Goal: Obtain resource: Download file/media

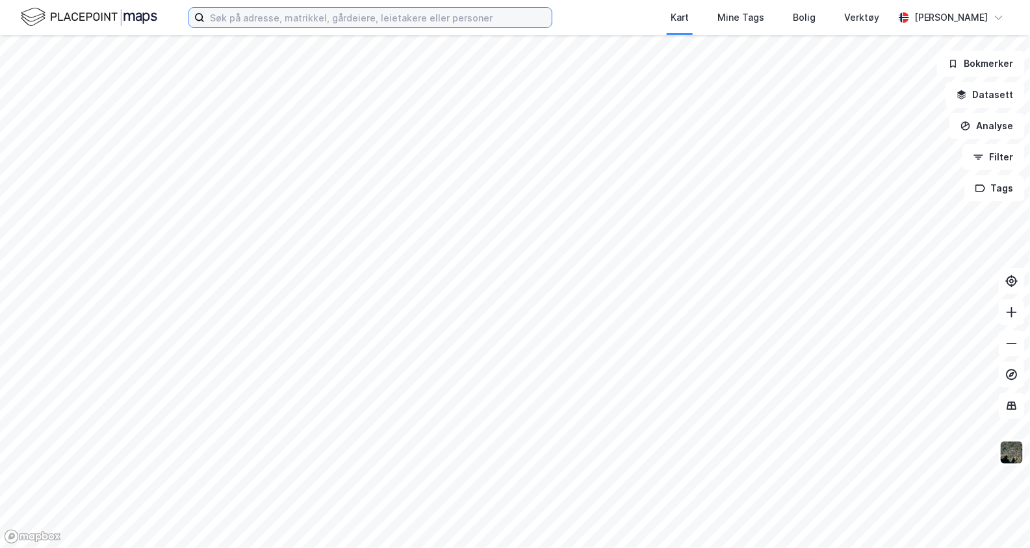
click at [261, 20] on input at bounding box center [378, 17] width 347 height 19
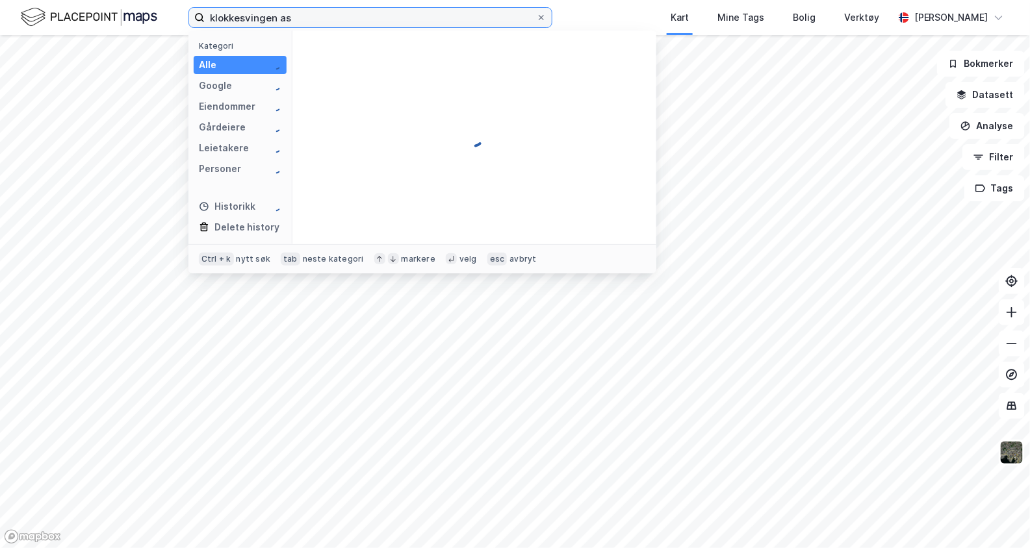
type input "klokkesvingen as"
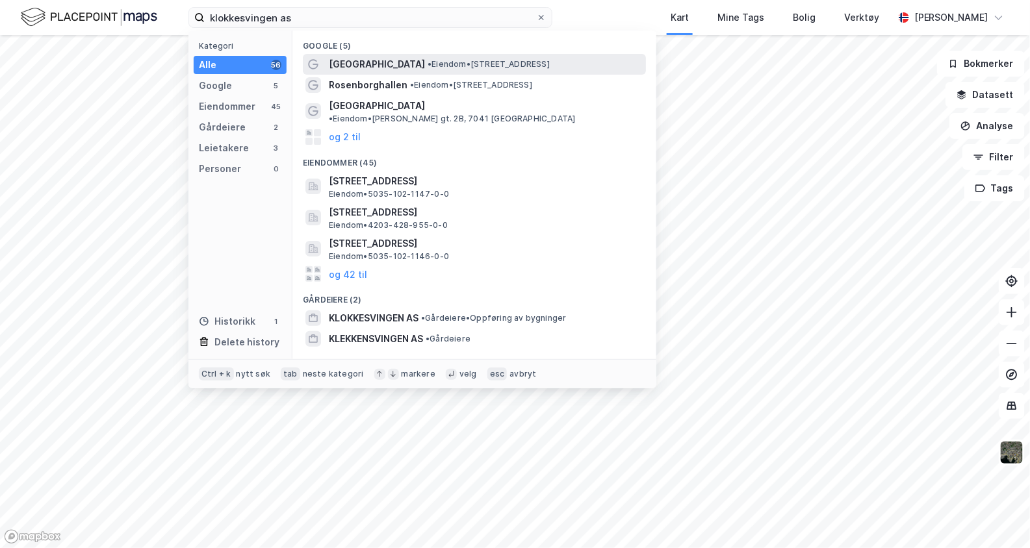
click at [397, 65] on span "[GEOGRAPHIC_DATA]" at bounding box center [377, 65] width 96 height 16
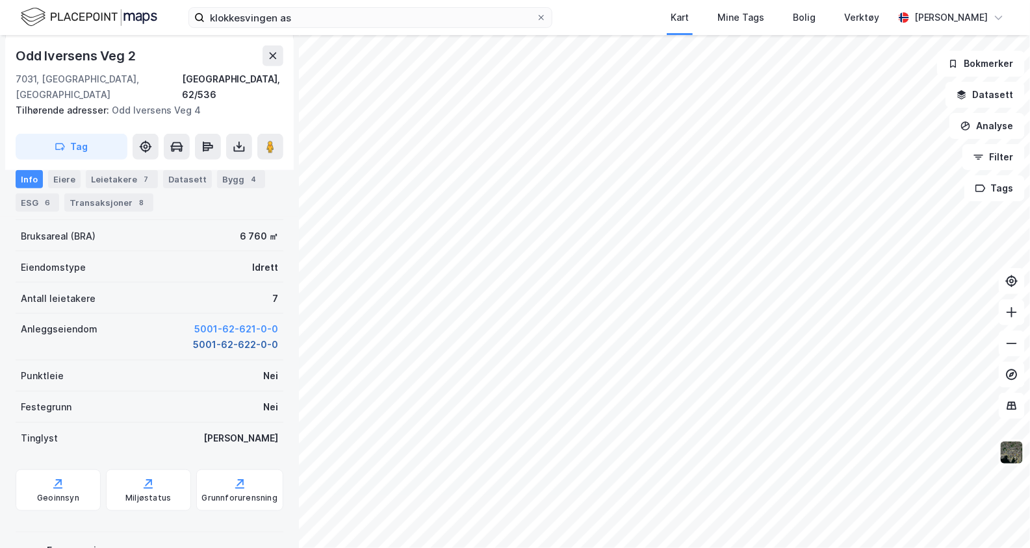
scroll to position [216, 0]
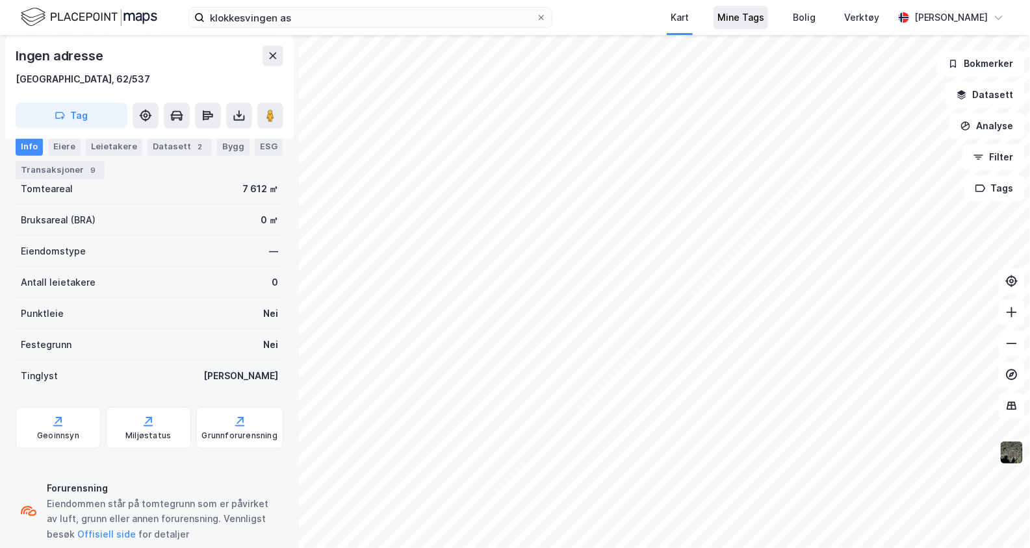
scroll to position [216, 0]
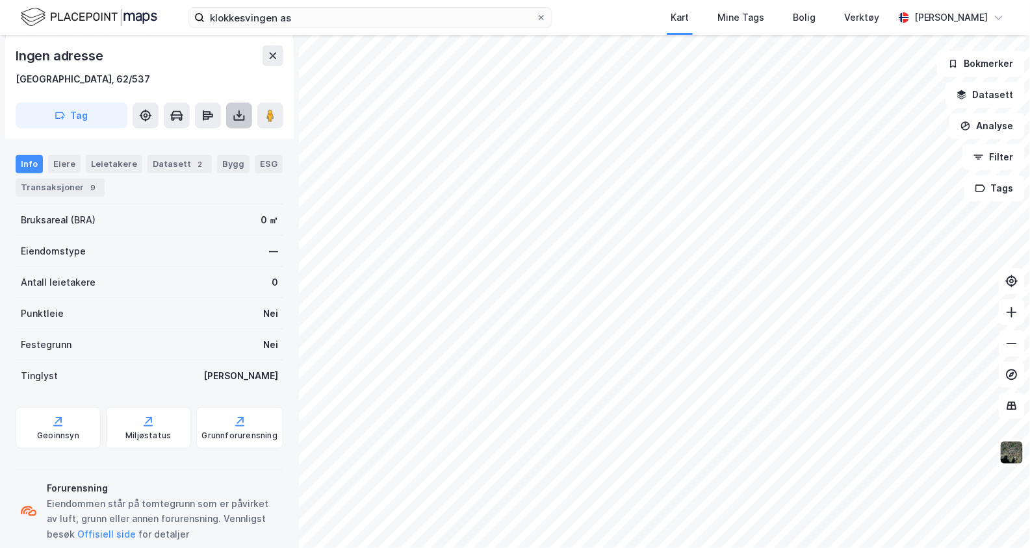
click at [244, 120] on icon at bounding box center [239, 115] width 13 height 13
click at [224, 146] on div "Last ned grunnbok" at bounding box center [183, 141] width 138 height 21
